Goal: Transaction & Acquisition: Purchase product/service

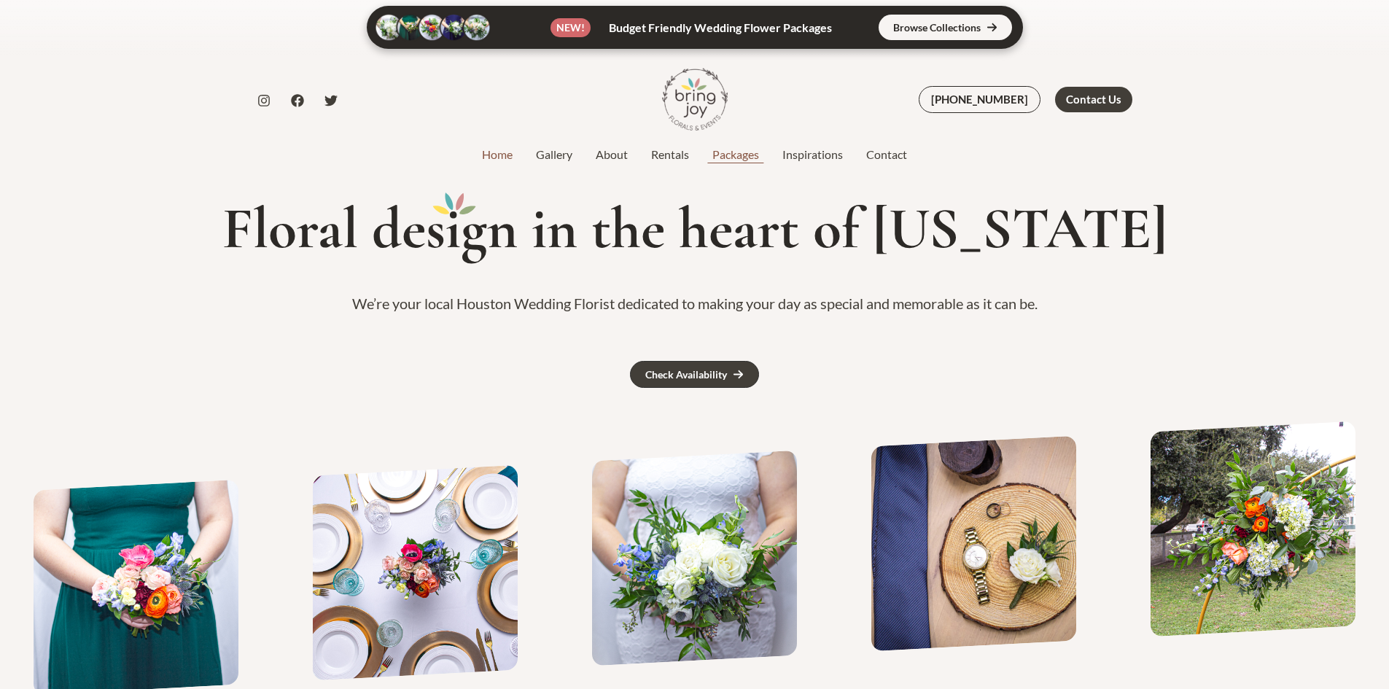
click at [753, 152] on link "Packages" at bounding box center [735, 154] width 70 height 17
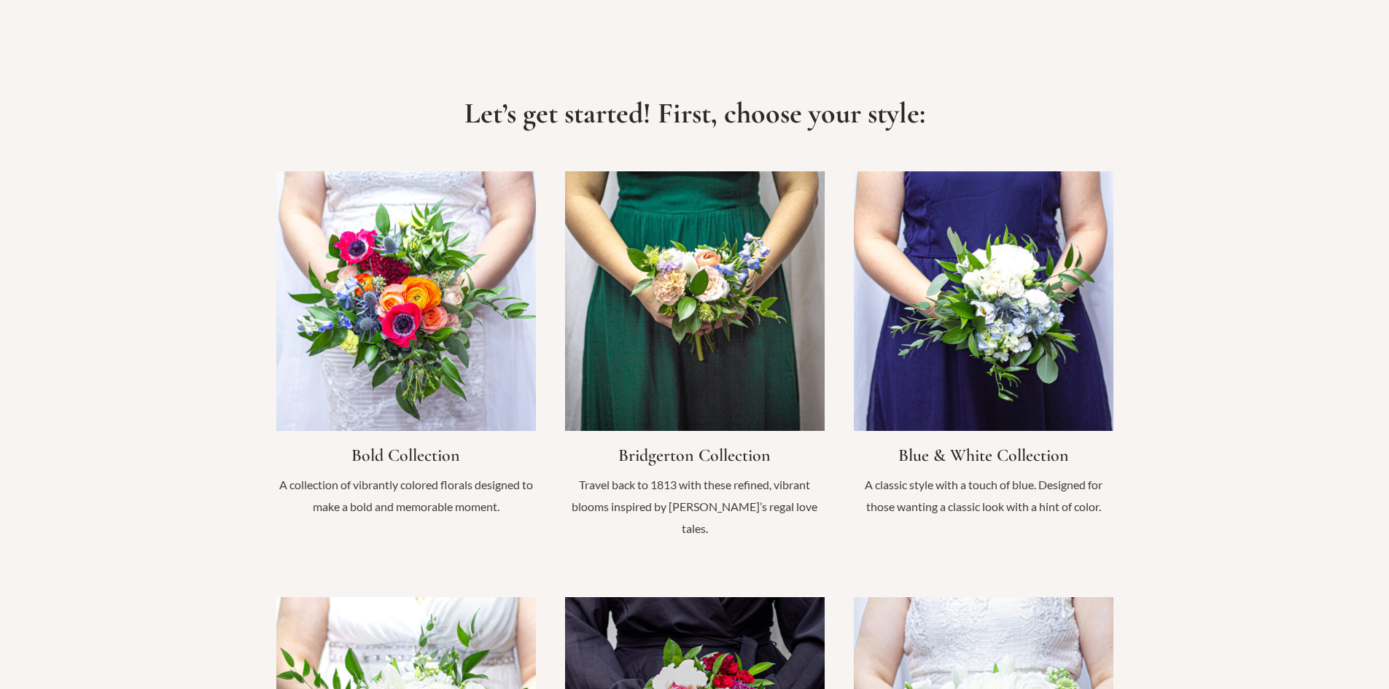
scroll to position [1312, 0]
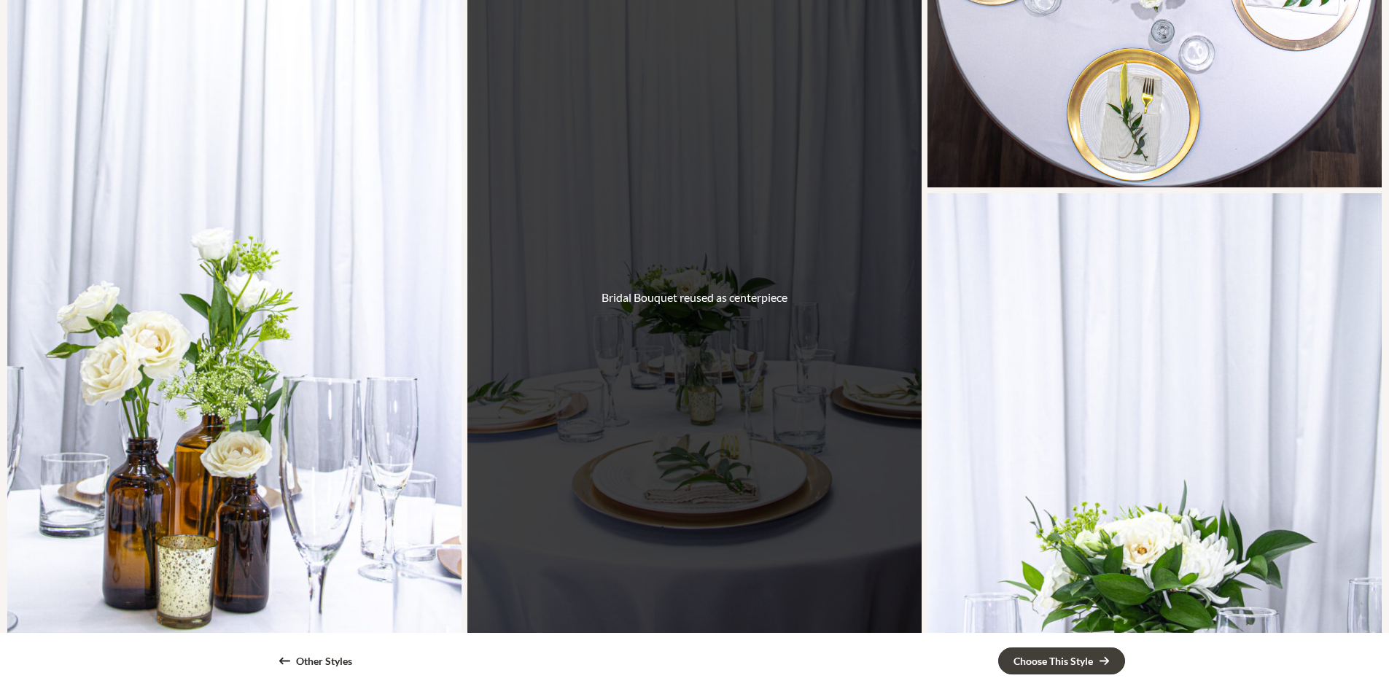
scroll to position [1968, 0]
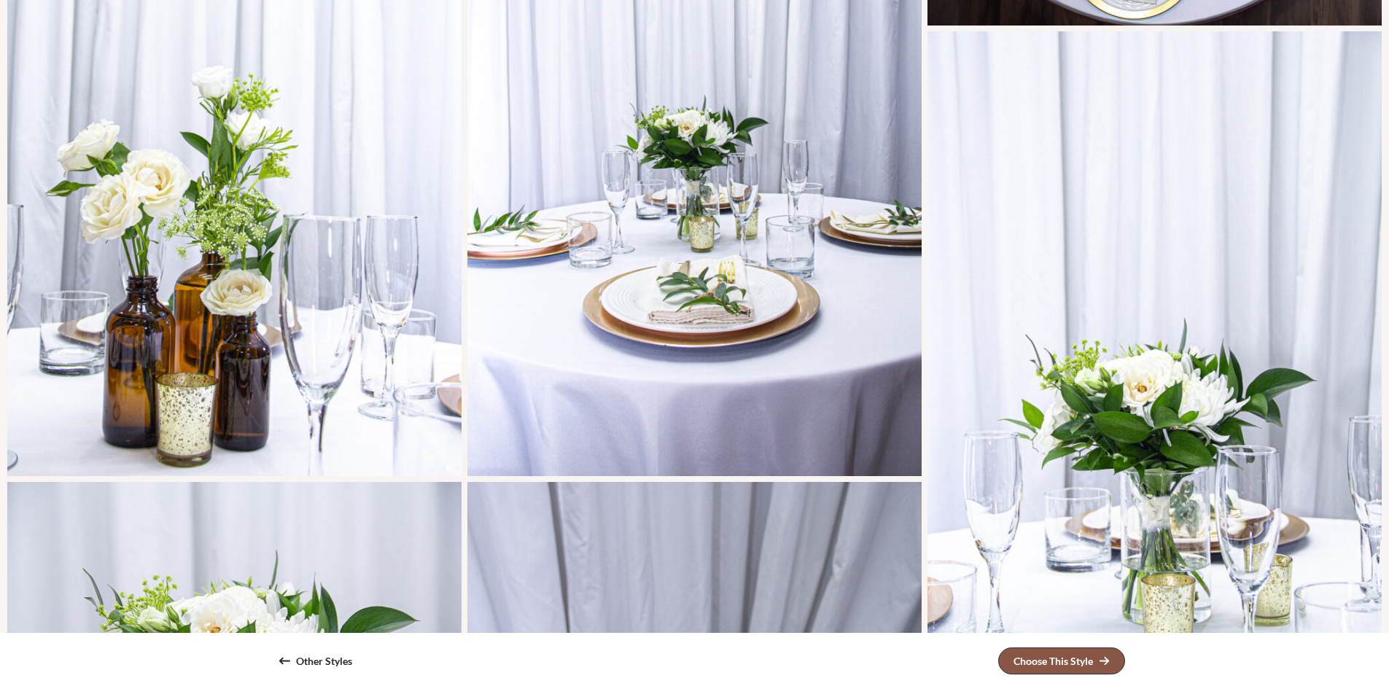
click at [1077, 670] on link "Choose This Style" at bounding box center [1061, 660] width 127 height 27
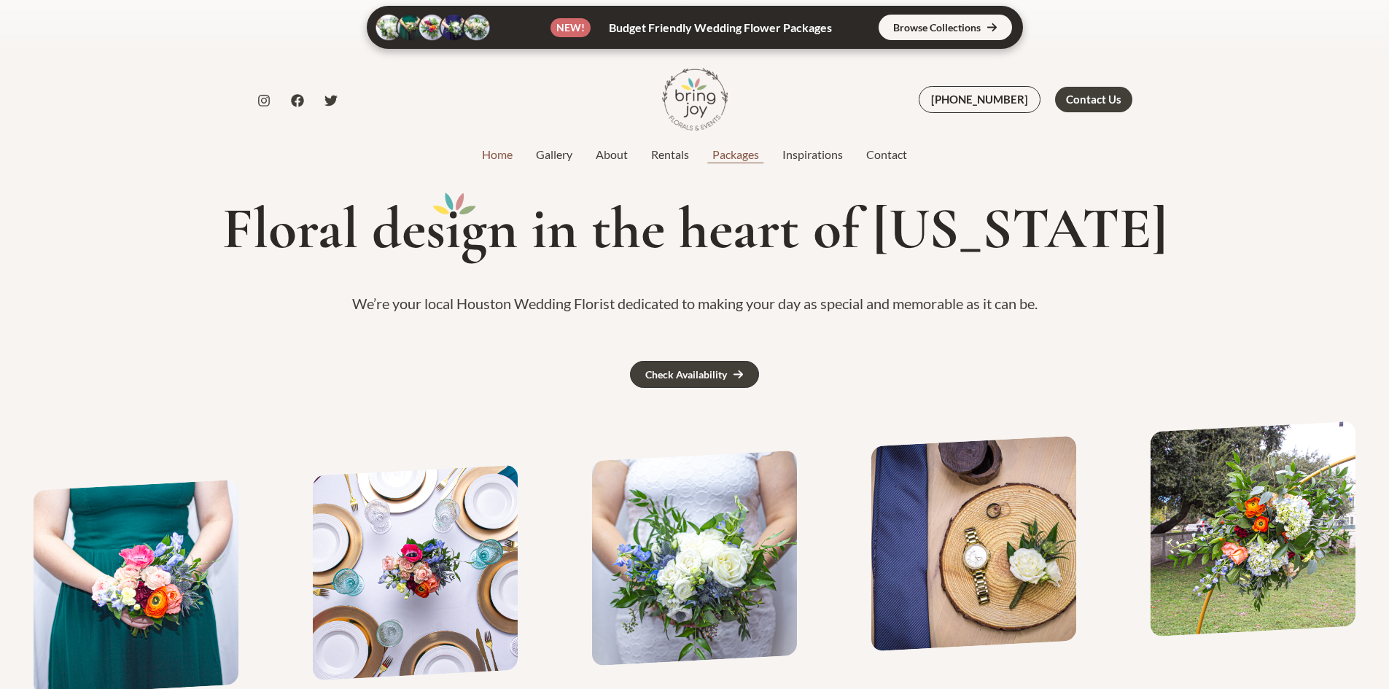
click at [738, 155] on link "Packages" at bounding box center [735, 154] width 70 height 17
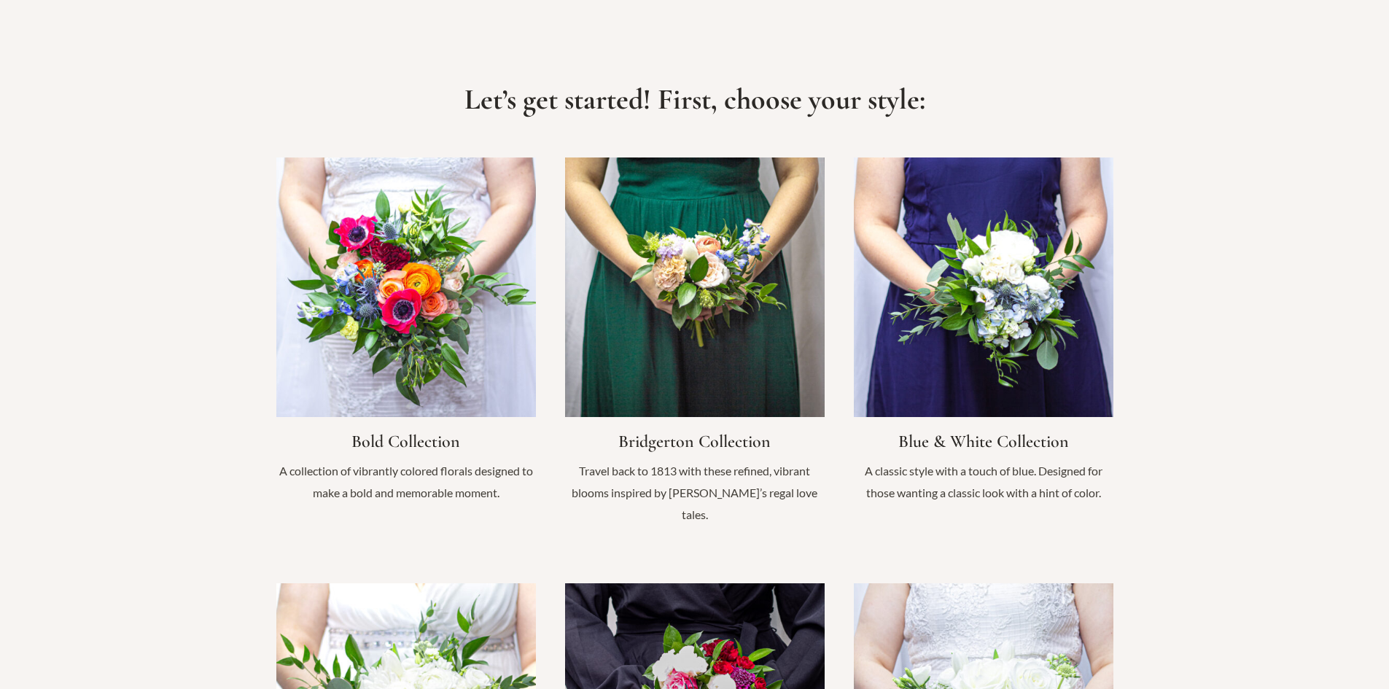
scroll to position [1020, 0]
